Goal: Task Accomplishment & Management: Complete application form

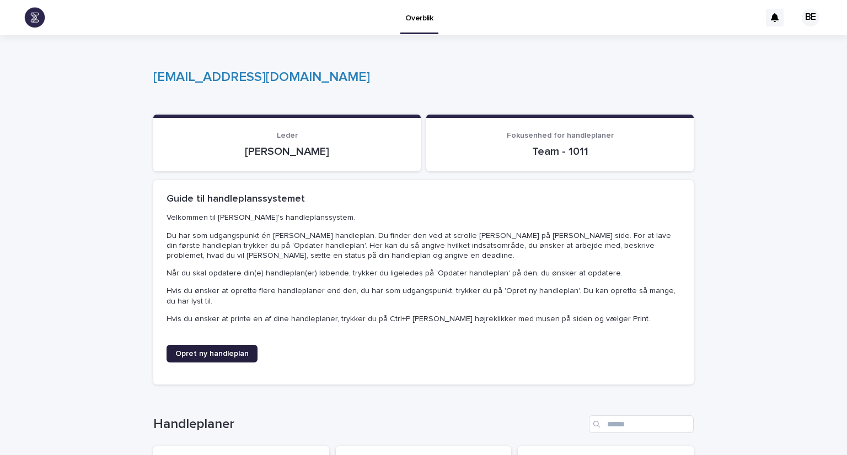
click at [207, 355] on span "Opret ny handleplan" at bounding box center [211, 354] width 73 height 8
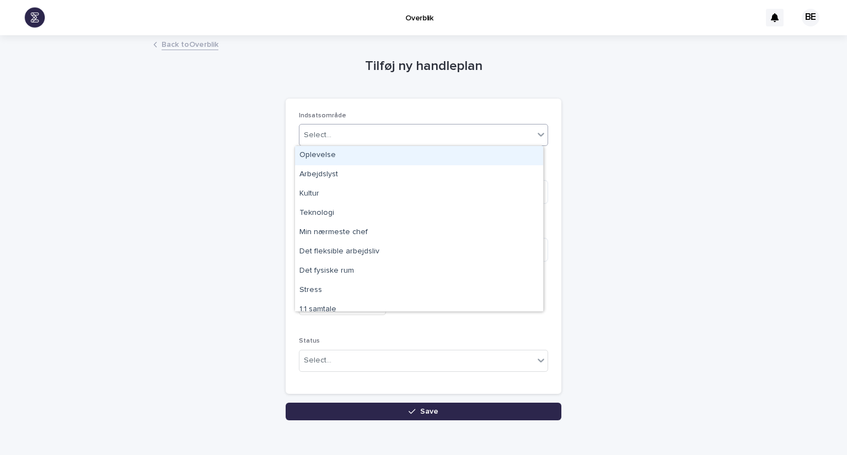
click at [455, 141] on div "Select..." at bounding box center [416, 135] width 234 height 18
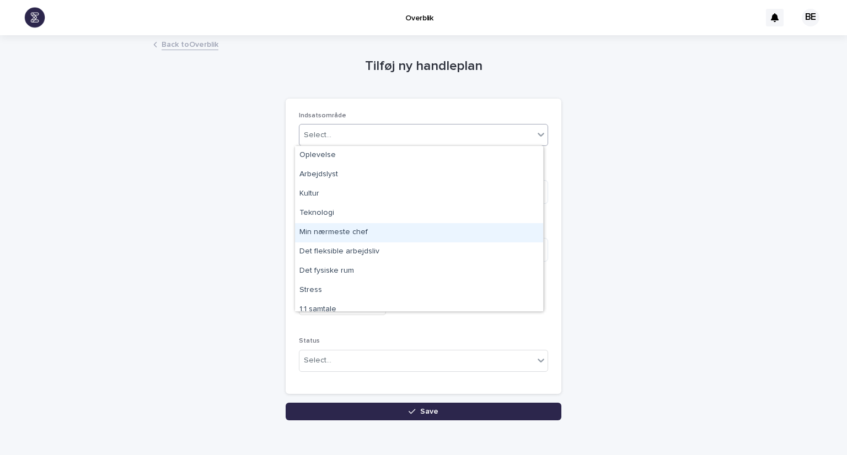
click at [341, 228] on div "Min nærmeste chef" at bounding box center [419, 232] width 248 height 19
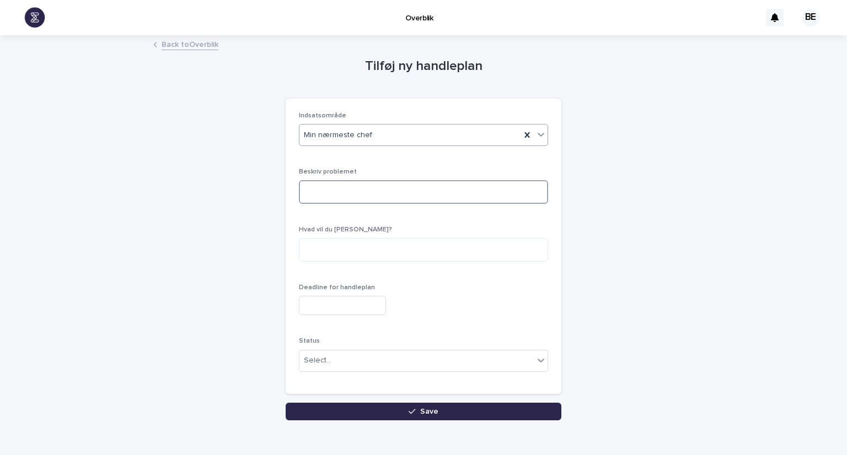
click at [379, 191] on textarea at bounding box center [423, 192] width 249 height 24
click at [353, 243] on textarea at bounding box center [423, 250] width 249 height 24
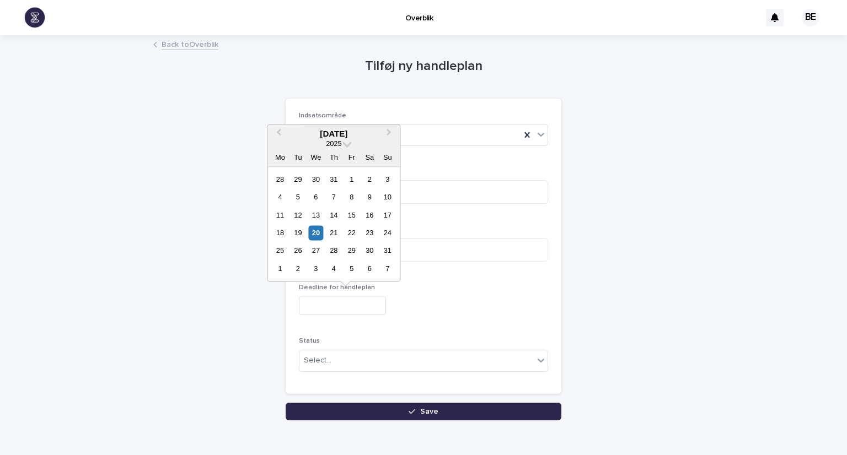
click at [337, 303] on input "text" at bounding box center [342, 305] width 87 height 19
click at [389, 358] on div "Select..." at bounding box center [416, 361] width 234 height 18
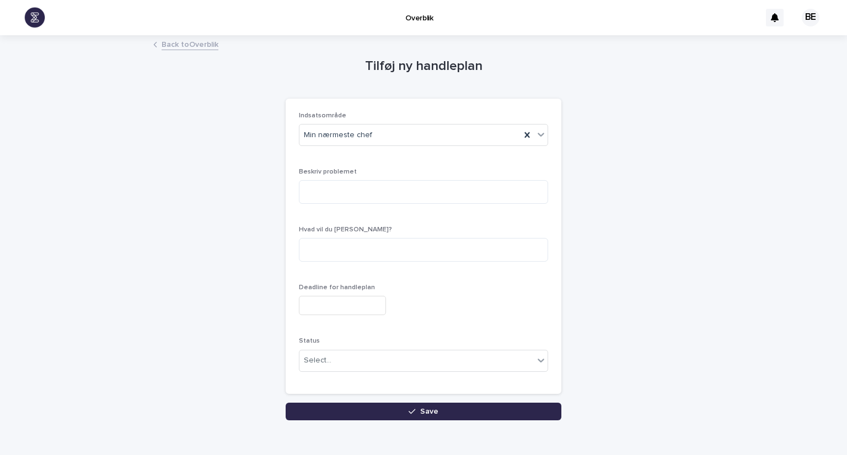
click at [580, 212] on div "Tilføj ny handleplan Loading... Saving… Loading... Saving… Loading... Saving… I…" at bounding box center [423, 228] width 540 height 384
click at [205, 45] on link "Back to Overblik" at bounding box center [190, 43] width 57 height 13
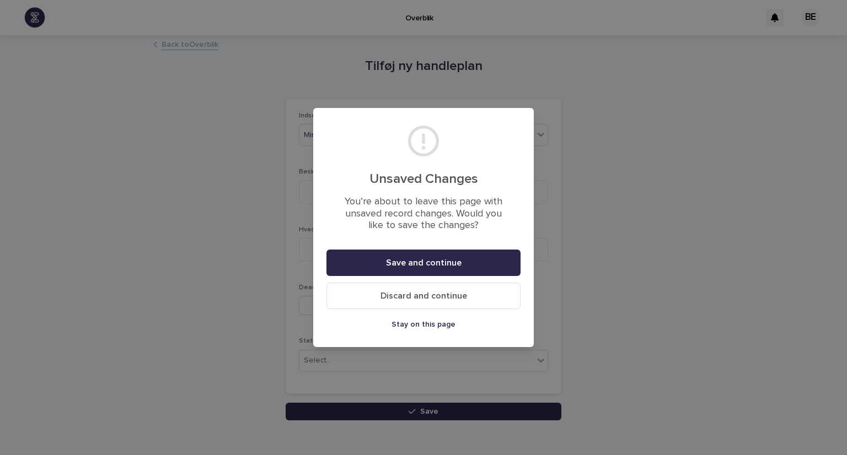
click at [439, 292] on span "Discard and continue" at bounding box center [423, 296] width 87 height 9
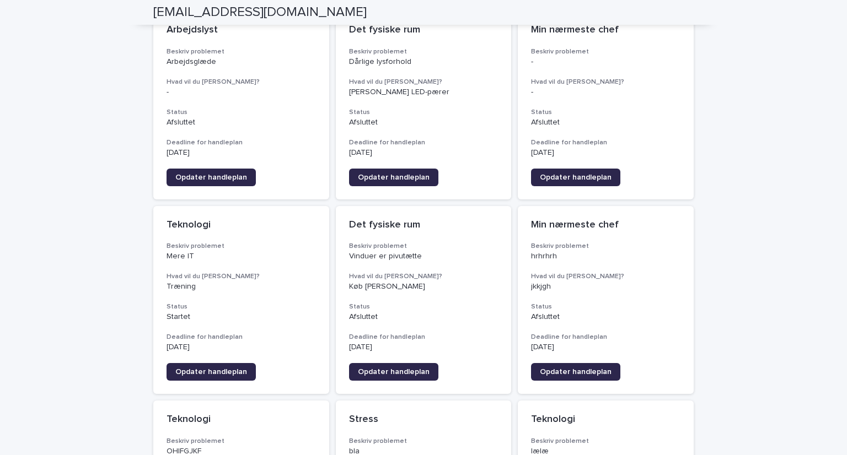
scroll to position [437, 0]
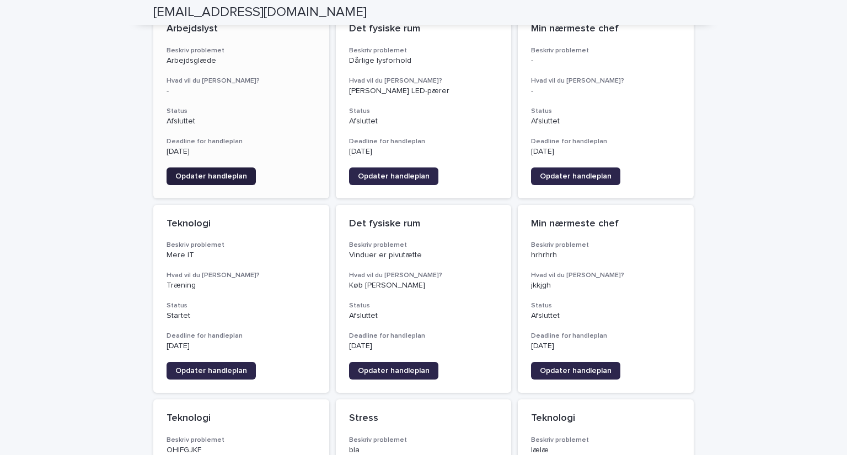
click at [228, 173] on span "Opdater handleplan" at bounding box center [211, 177] width 72 height 8
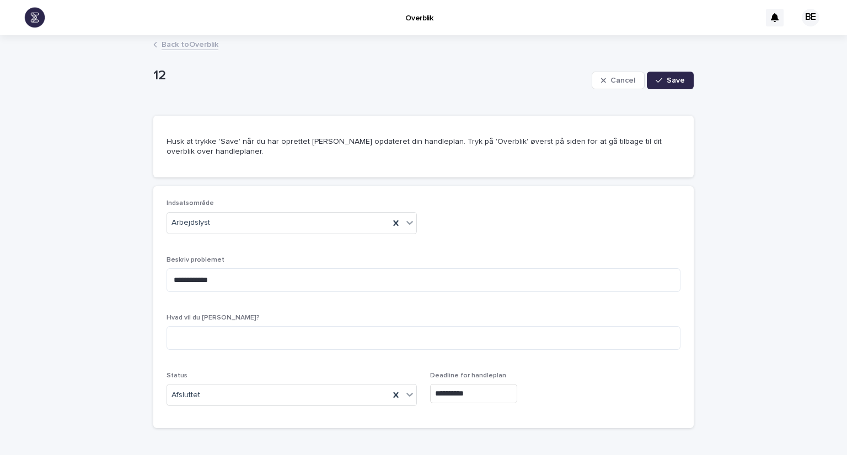
scroll to position [36, 0]
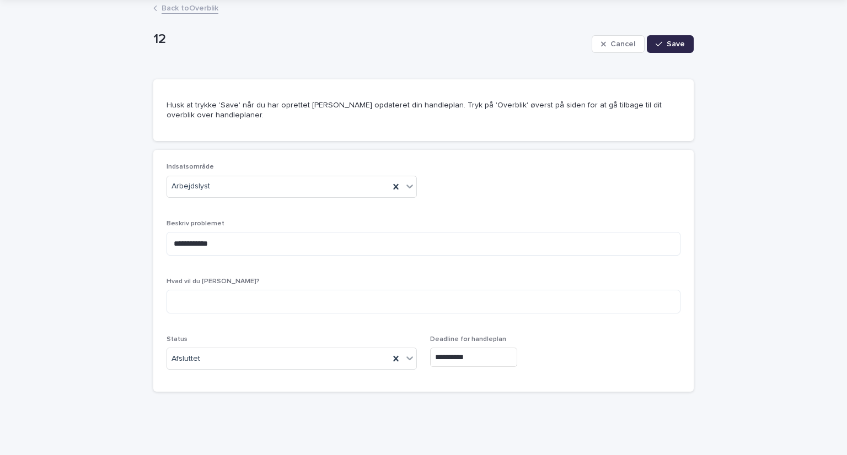
click at [180, 13] on link "Back to Overblik" at bounding box center [190, 7] width 57 height 13
